Goal: Browse casually

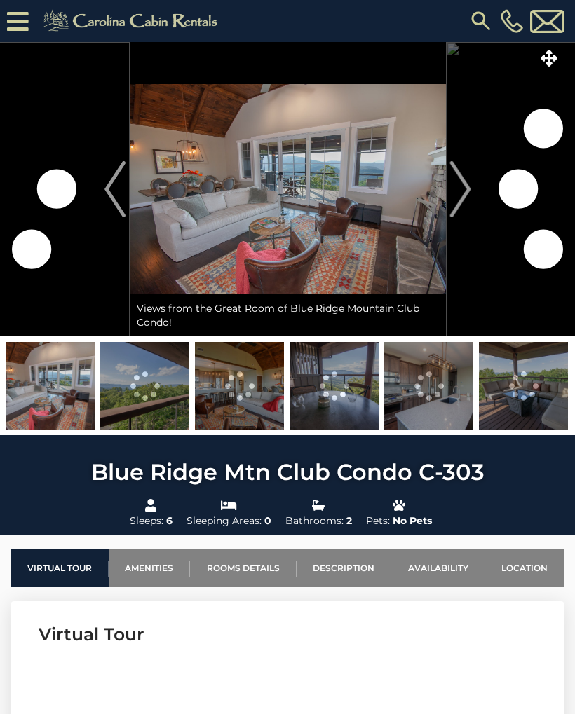
scroll to position [0, 11]
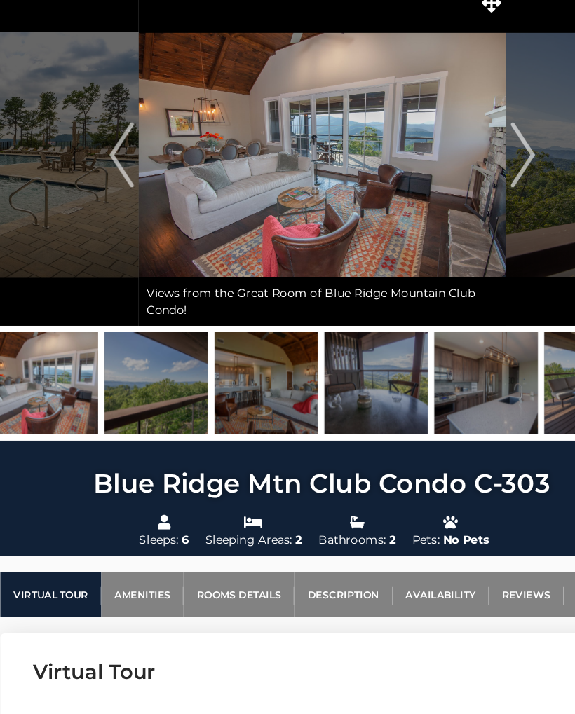
click at [20, 370] on img at bounding box center [50, 414] width 89 height 88
click at [127, 370] on img at bounding box center [144, 414] width 89 height 88
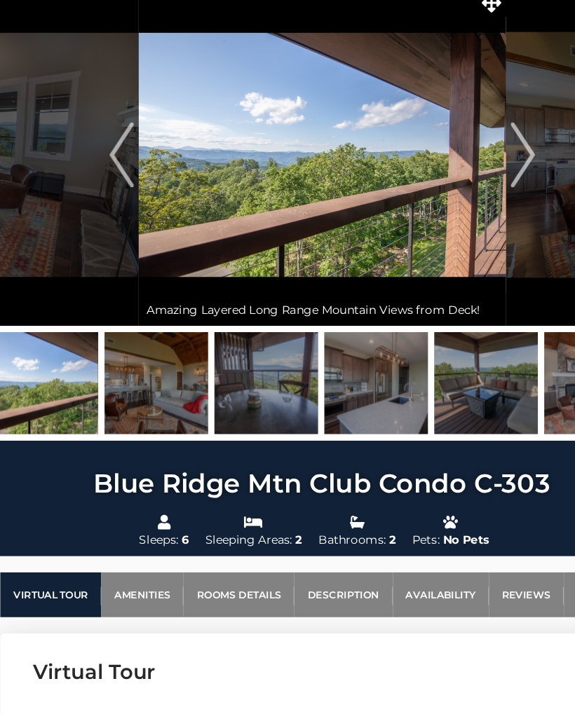
click at [459, 189] on img "Next" at bounding box center [459, 217] width 21 height 56
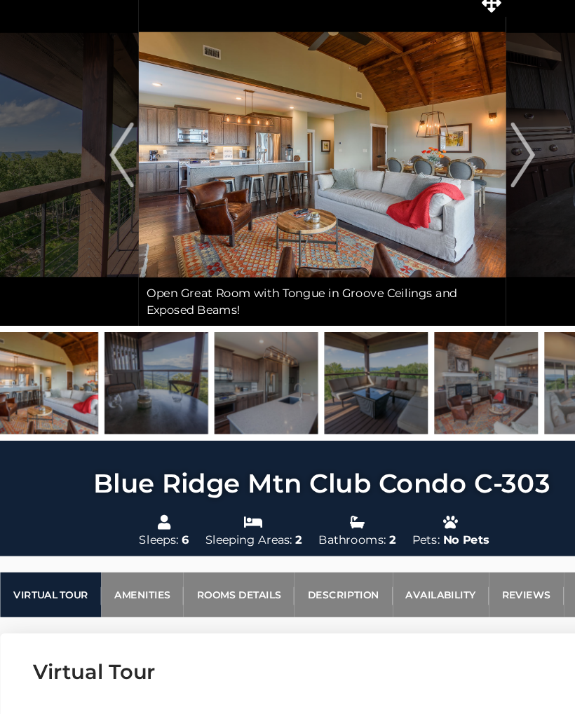
click at [460, 128] on button "Next" at bounding box center [460, 217] width 29 height 294
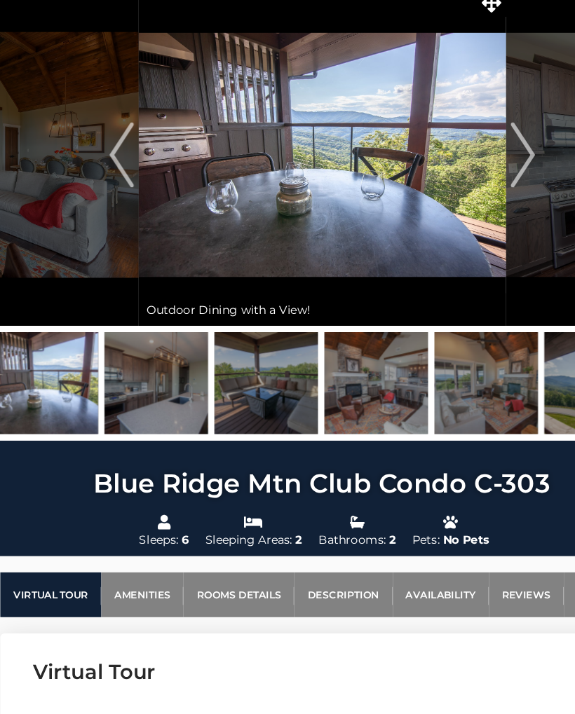
click at [462, 131] on button "Next" at bounding box center [460, 217] width 29 height 294
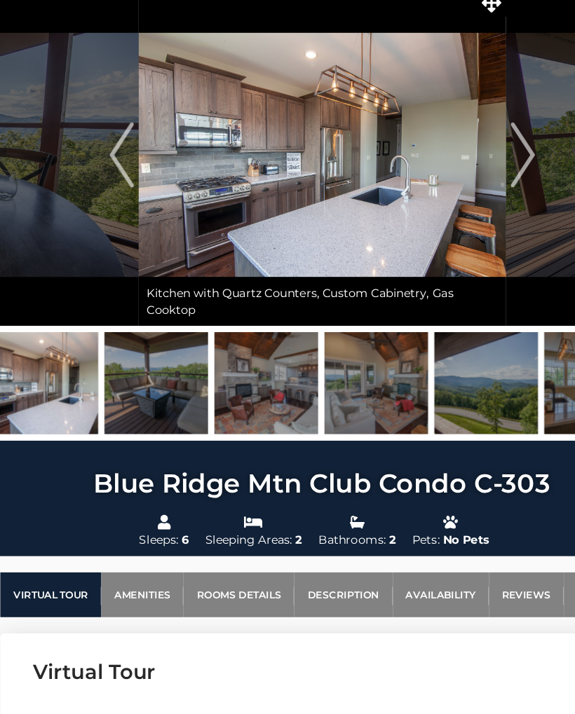
click at [458, 189] on img "Next" at bounding box center [459, 217] width 21 height 56
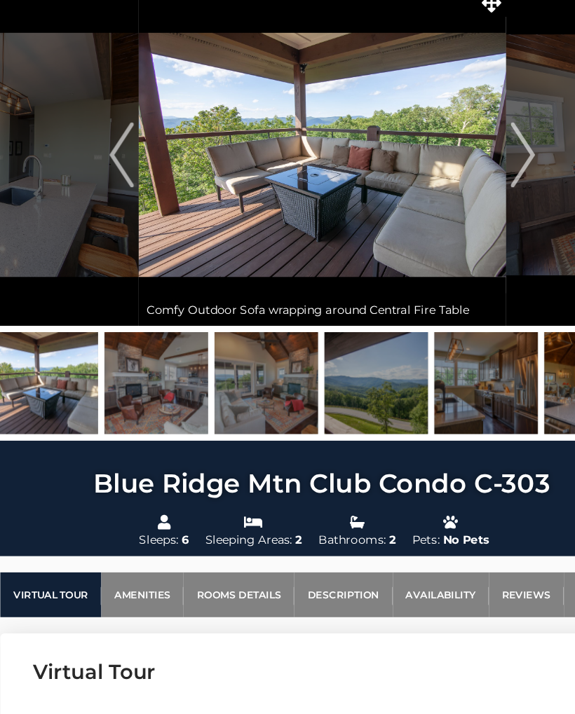
click at [463, 130] on button "Next" at bounding box center [460, 217] width 29 height 294
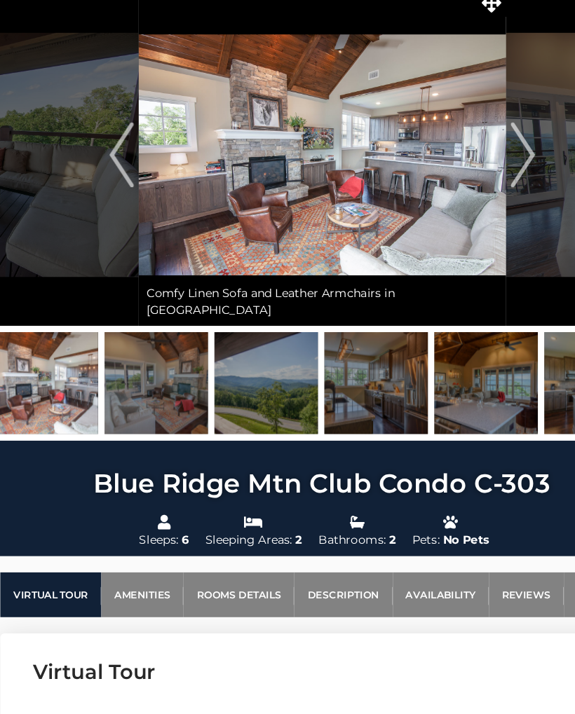
click at [463, 127] on button "Next" at bounding box center [460, 217] width 29 height 294
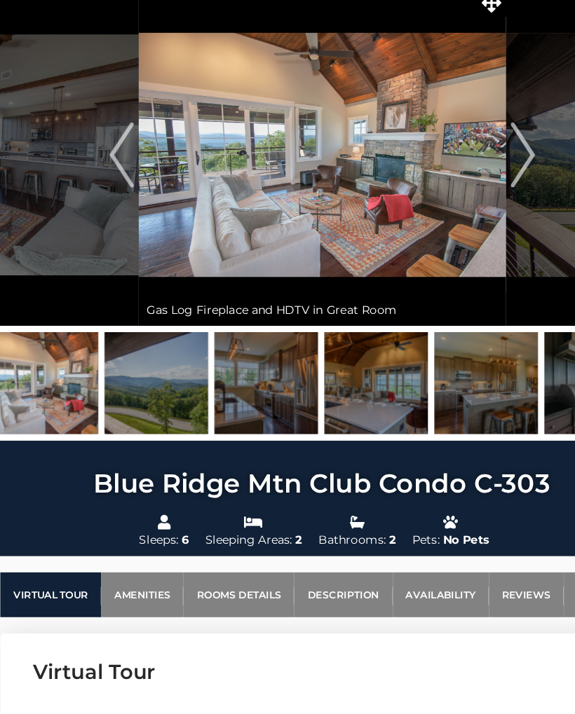
click at [461, 128] on button "Next" at bounding box center [460, 217] width 29 height 294
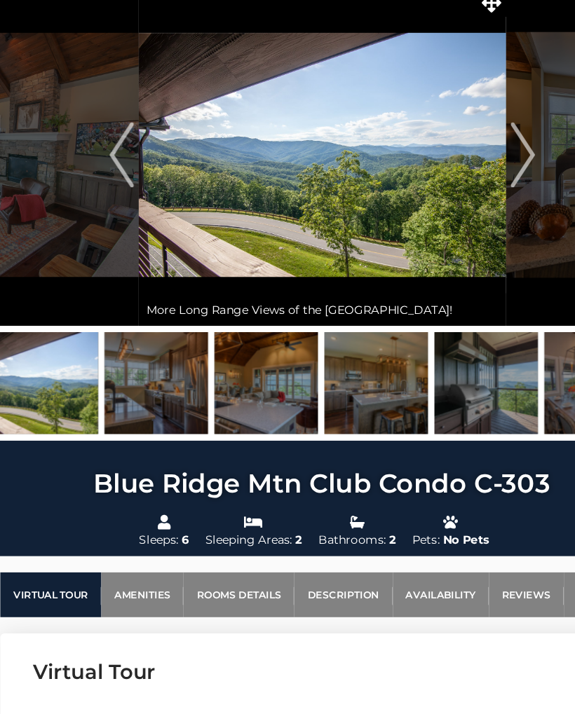
click at [460, 189] on img "Next" at bounding box center [459, 217] width 21 height 56
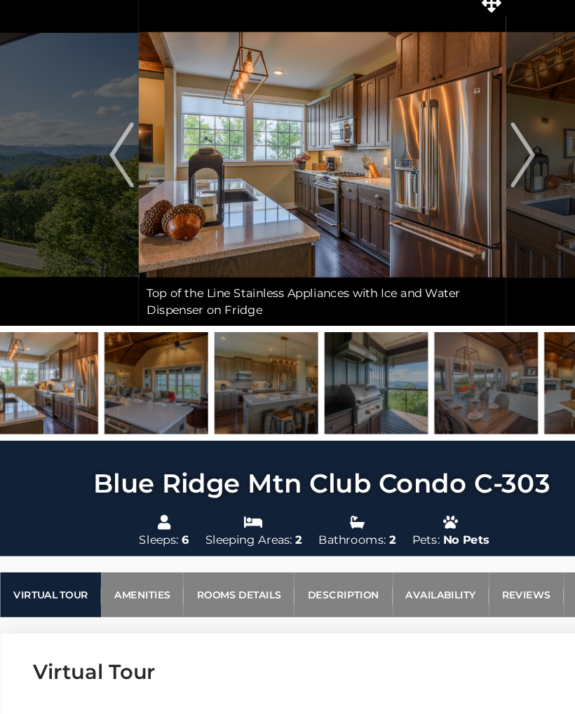
click at [461, 131] on button "Next" at bounding box center [460, 217] width 29 height 294
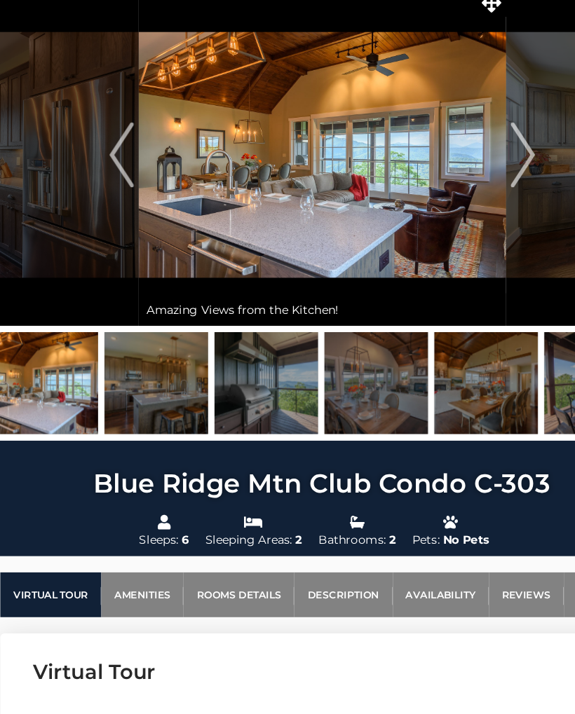
click at [463, 136] on button "Next" at bounding box center [460, 217] width 29 height 294
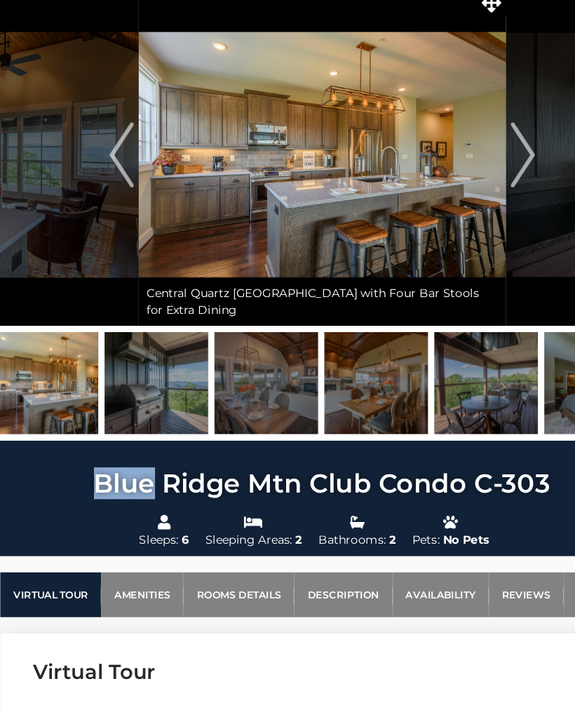
click at [463, 125] on button "Next" at bounding box center [460, 217] width 29 height 294
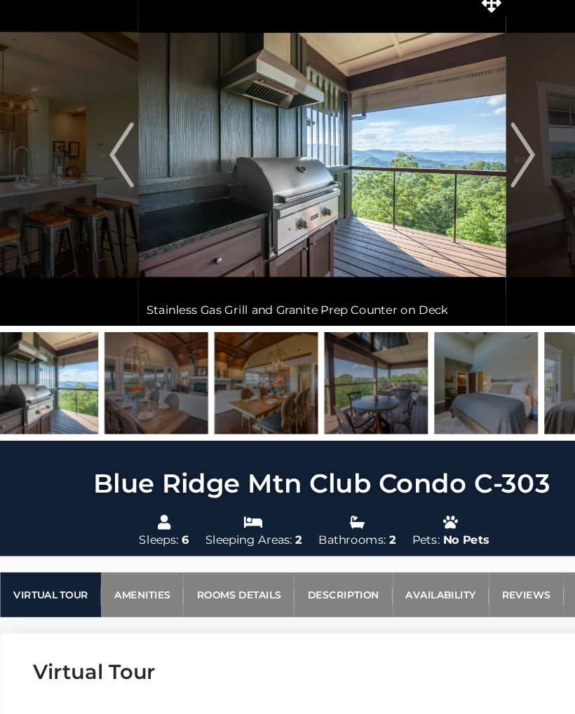
click at [461, 129] on button "Next" at bounding box center [460, 217] width 29 height 294
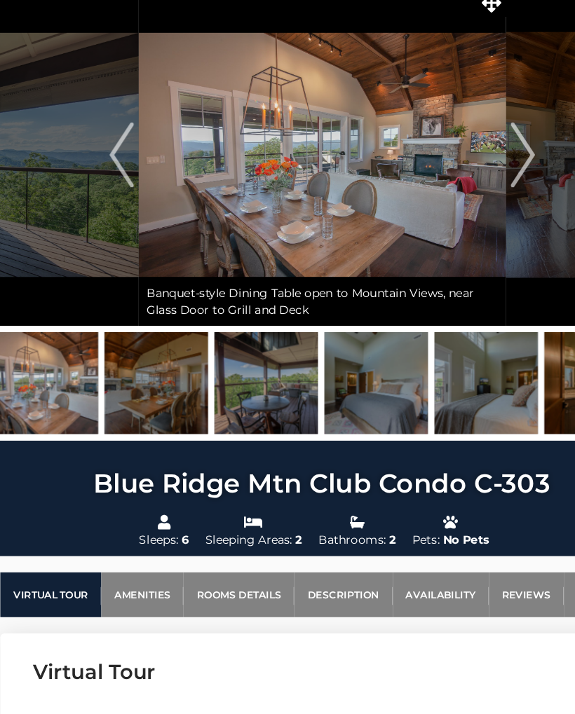
click at [463, 130] on button "Next" at bounding box center [460, 217] width 29 height 294
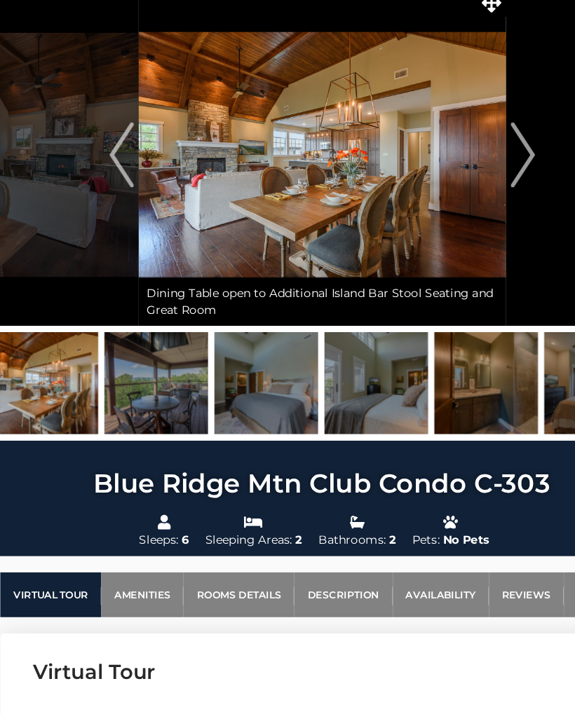
click at [462, 131] on button "Next" at bounding box center [460, 217] width 29 height 294
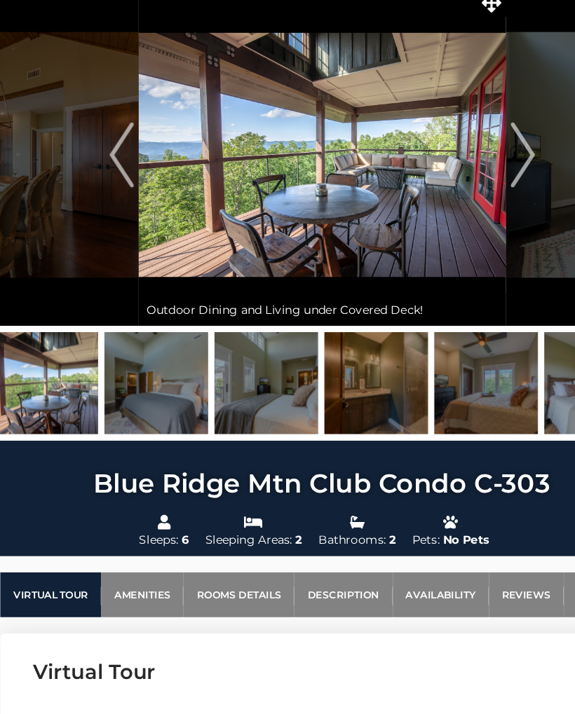
click at [463, 131] on button "Next" at bounding box center [460, 217] width 29 height 294
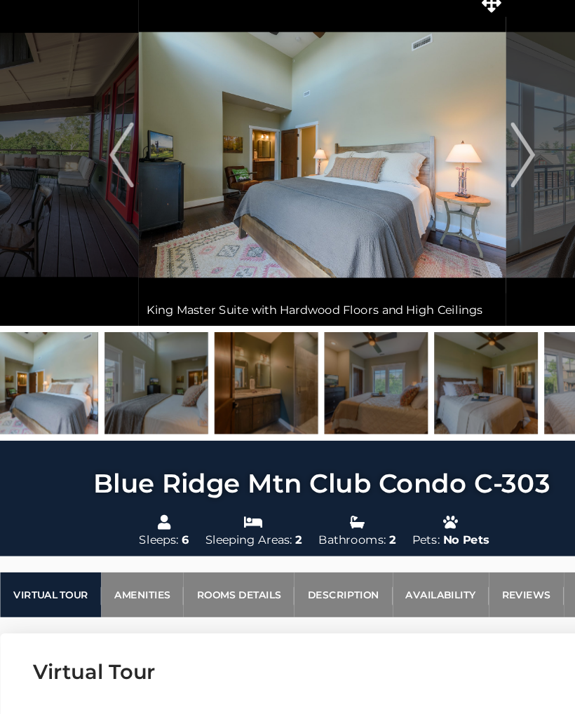
click at [458, 189] on img "Next" at bounding box center [459, 217] width 21 height 56
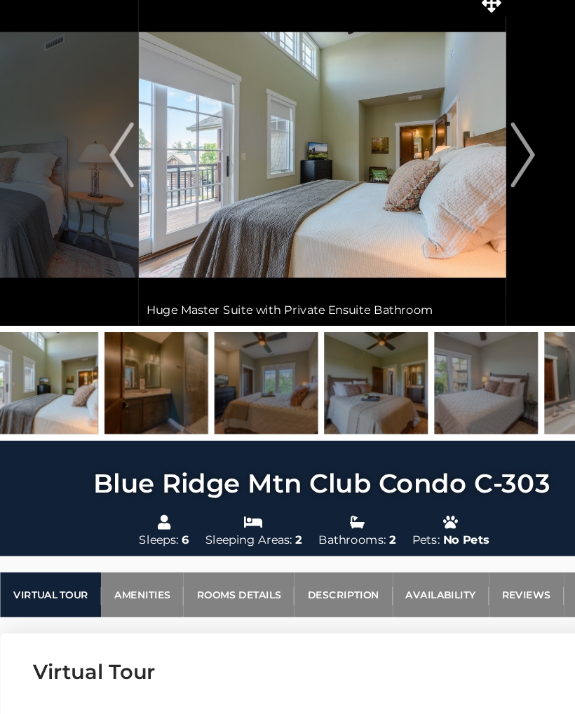
click at [460, 136] on button "Next" at bounding box center [460, 217] width 29 height 294
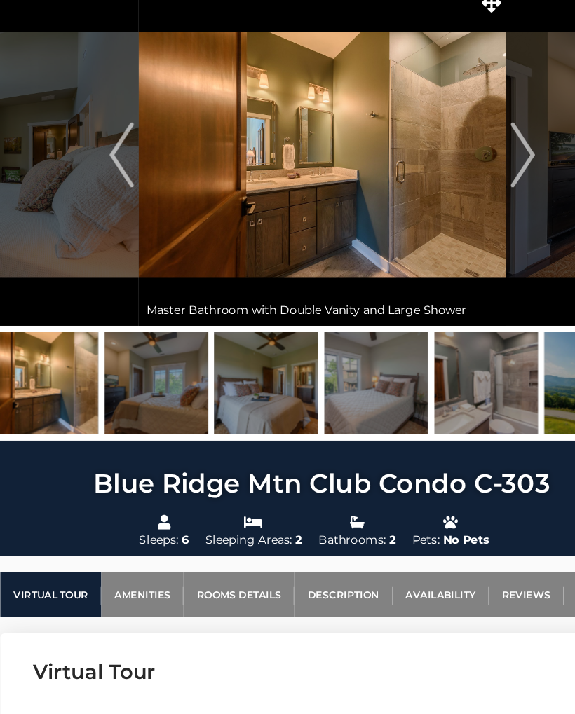
click at [455, 189] on img "Next" at bounding box center [459, 217] width 21 height 56
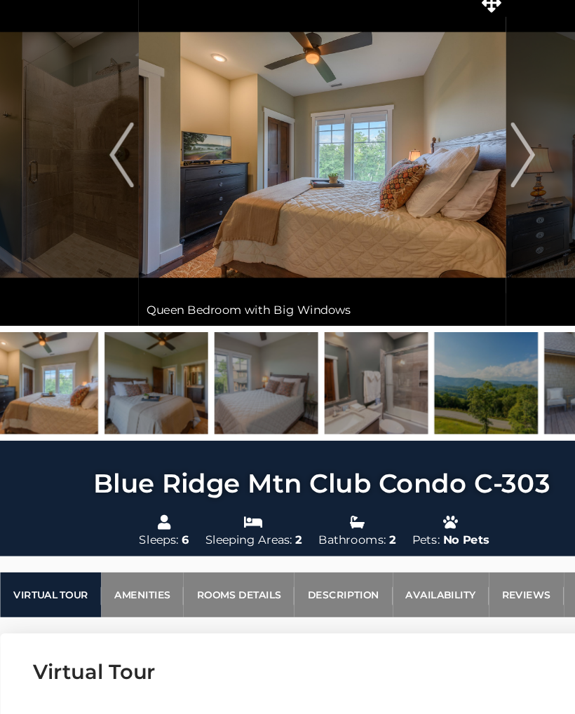
click at [456, 189] on img "Next" at bounding box center [459, 217] width 21 height 56
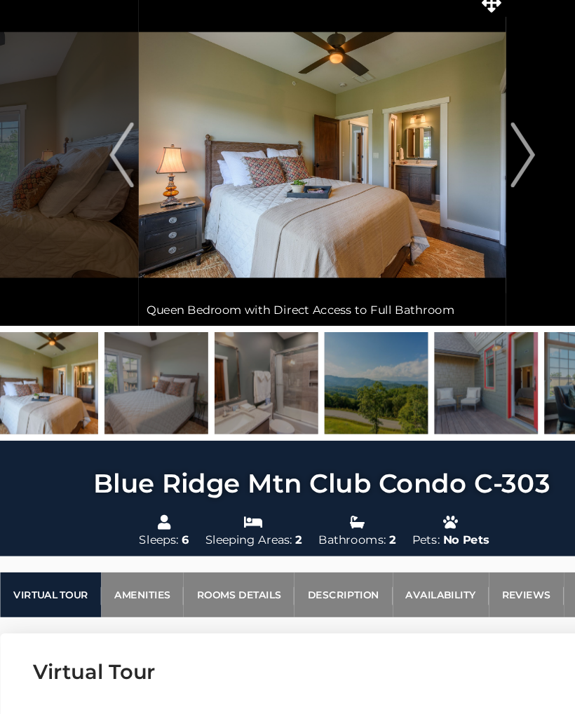
click at [463, 123] on button "Next" at bounding box center [460, 217] width 29 height 294
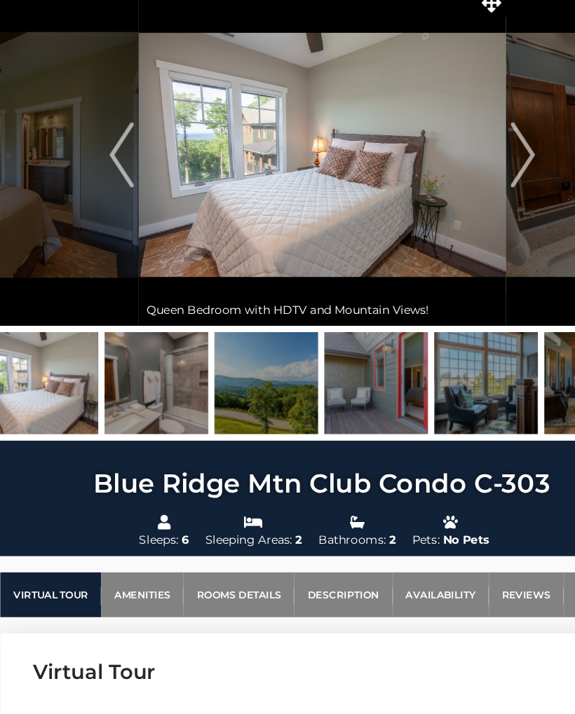
click at [459, 189] on img "Next" at bounding box center [459, 217] width 21 height 56
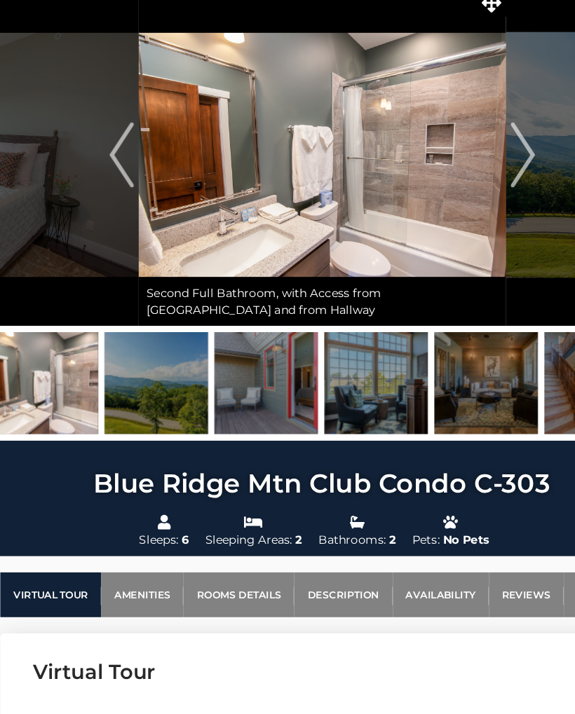
click at [461, 131] on button "Next" at bounding box center [460, 217] width 29 height 294
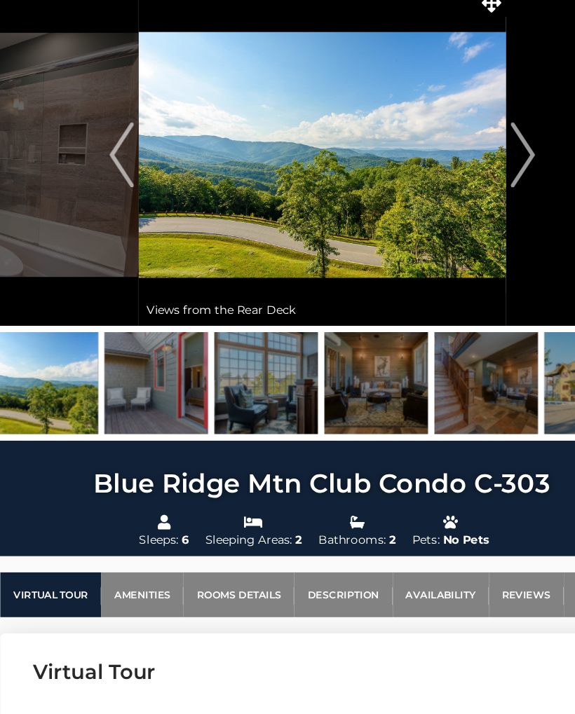
click at [460, 136] on button "Next" at bounding box center [460, 217] width 29 height 294
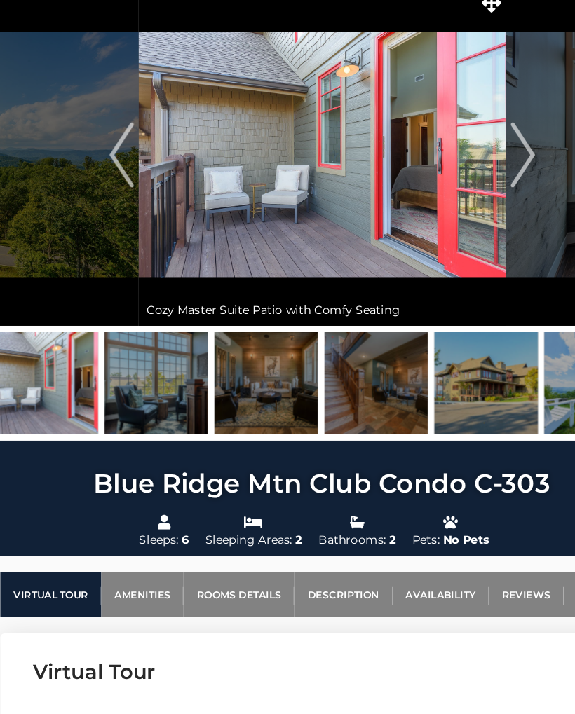
click at [463, 139] on button "Next" at bounding box center [460, 217] width 29 height 294
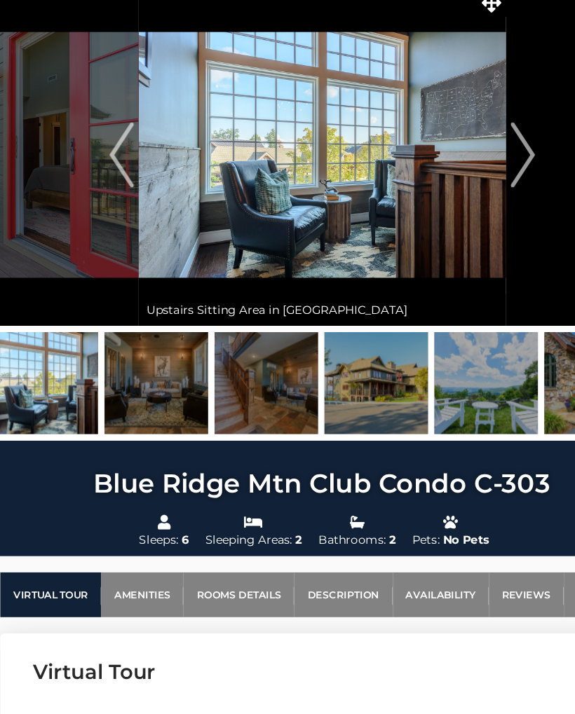
click at [456, 189] on img "Next" at bounding box center [459, 217] width 21 height 56
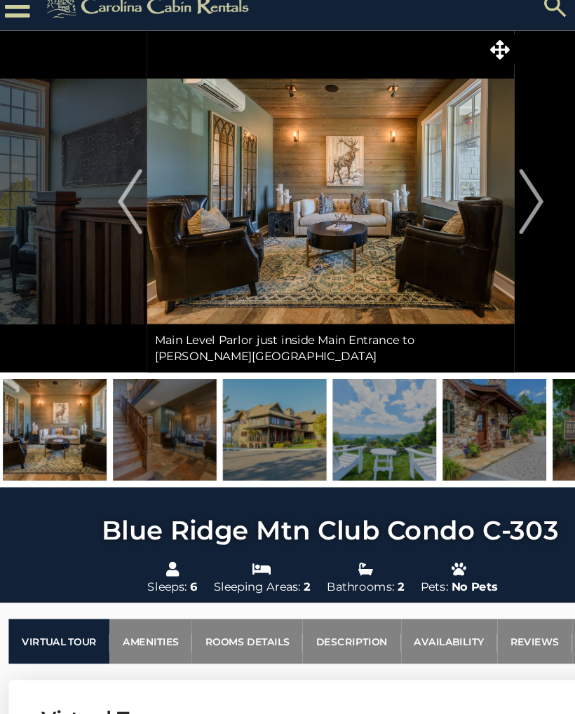
scroll to position [0, 0]
